Goal: Complete application form

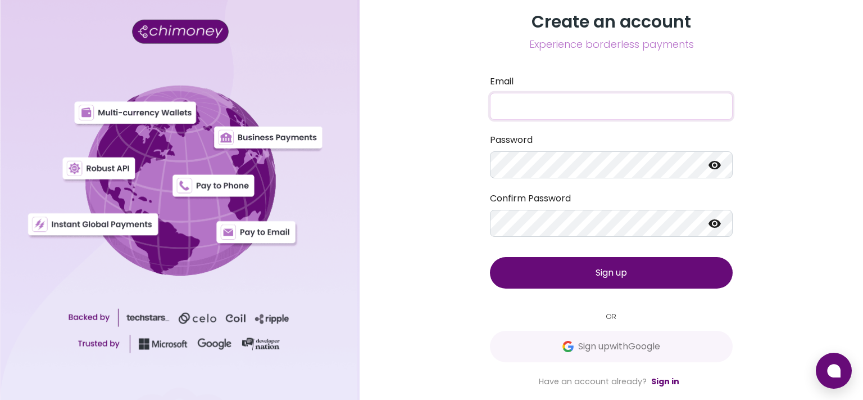
paste input "[EMAIL_ADDRESS][DOMAIN_NAME]"
type input "[EMAIL_ADDRESS][DOMAIN_NAME]"
click at [627, 278] on span "Sign up" at bounding box center [611, 272] width 31 height 13
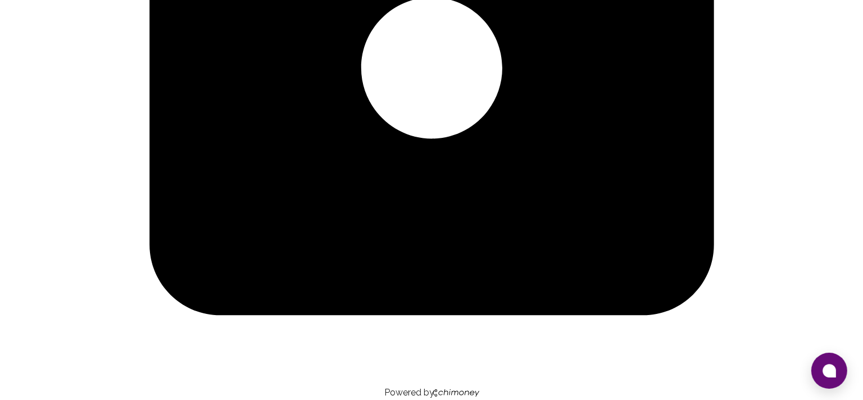
scroll to position [437, 0]
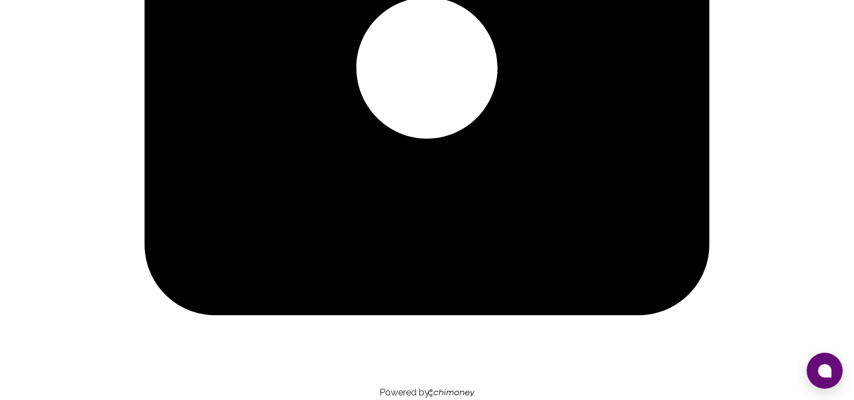
click at [252, 211] on icon "Select country" at bounding box center [147, 115] width 288 height 192
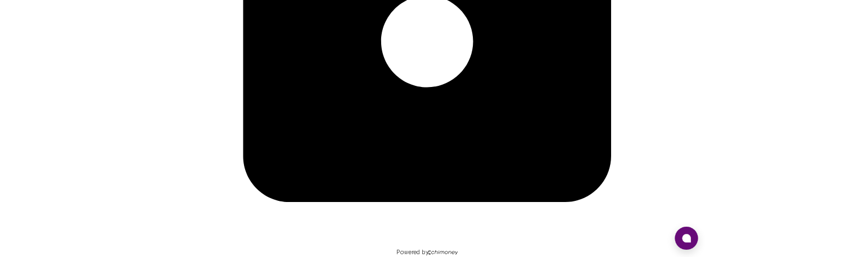
scroll to position [4354, 0]
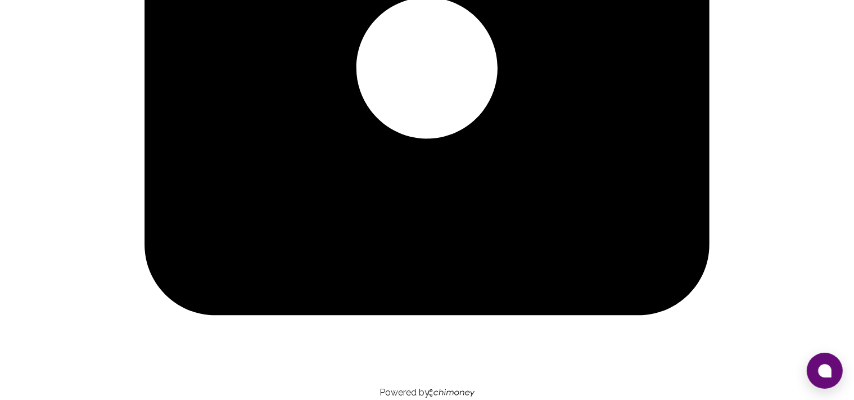
click at [111, 39] on input "Phone number" at bounding box center [55, 31] width 111 height 13
paste input "[PHONE_NUMBER]"
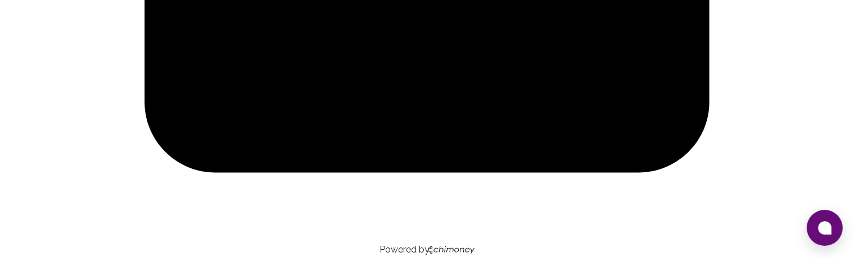
scroll to position [510, 0]
drag, startPoint x: 336, startPoint y: 156, endPoint x: 270, endPoint y: 152, distance: 66.5
paste input "[PHONE_NUMBER]"
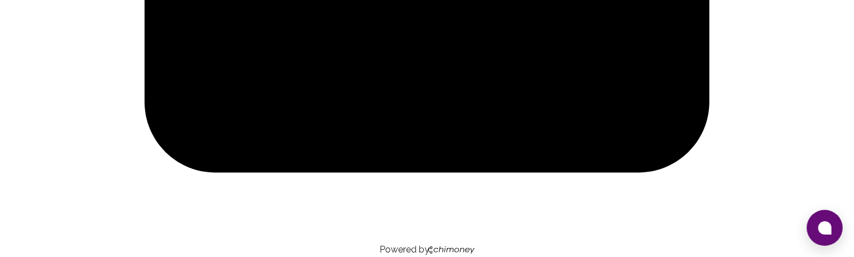
type input "[PHONE_NUMBER]"
